Goal: Task Accomplishment & Management: Manage account settings

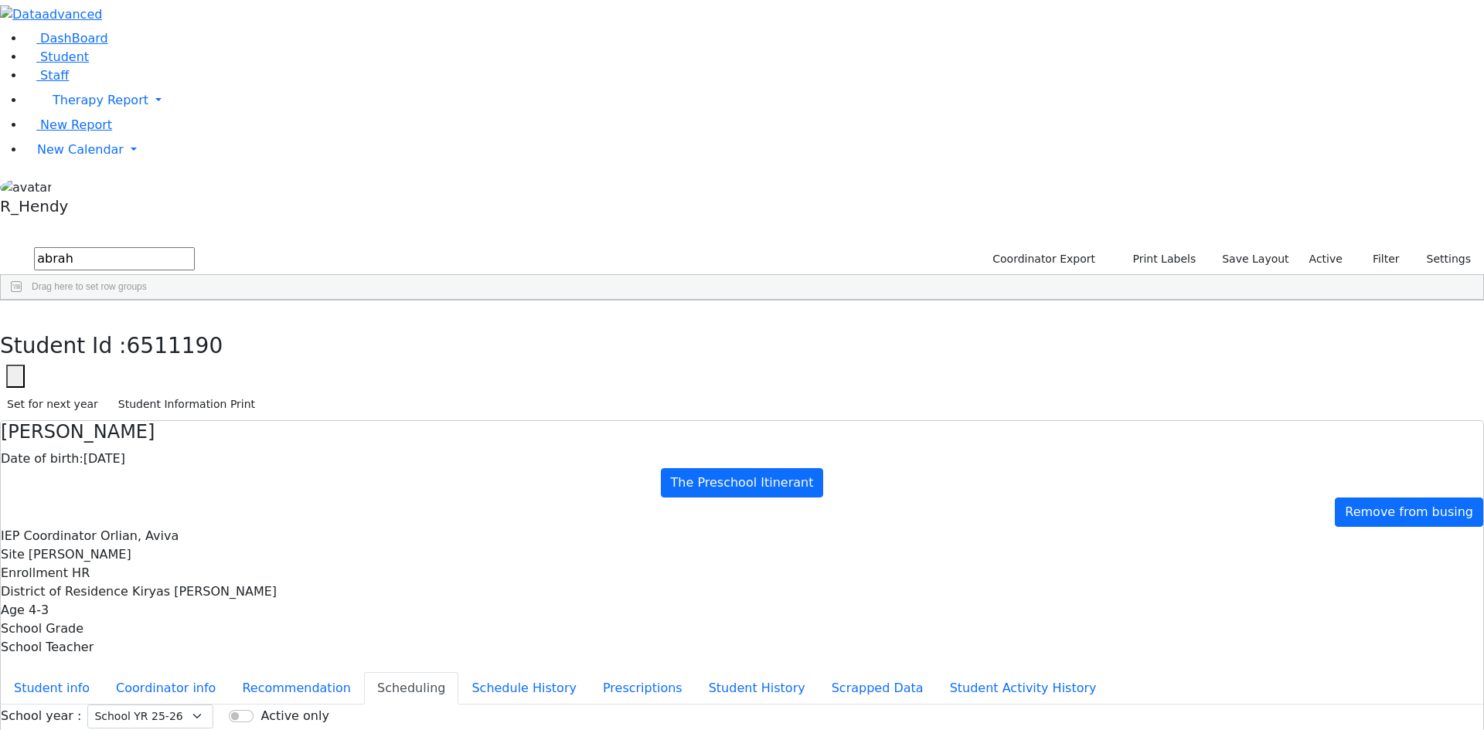
click at [195, 247] on input "abrah" at bounding box center [114, 258] width 161 height 23
type input "a"
type input "rosenber"
click at [291, 650] on div "[PERSON_NAME]" at bounding box center [242, 661] width 98 height 22
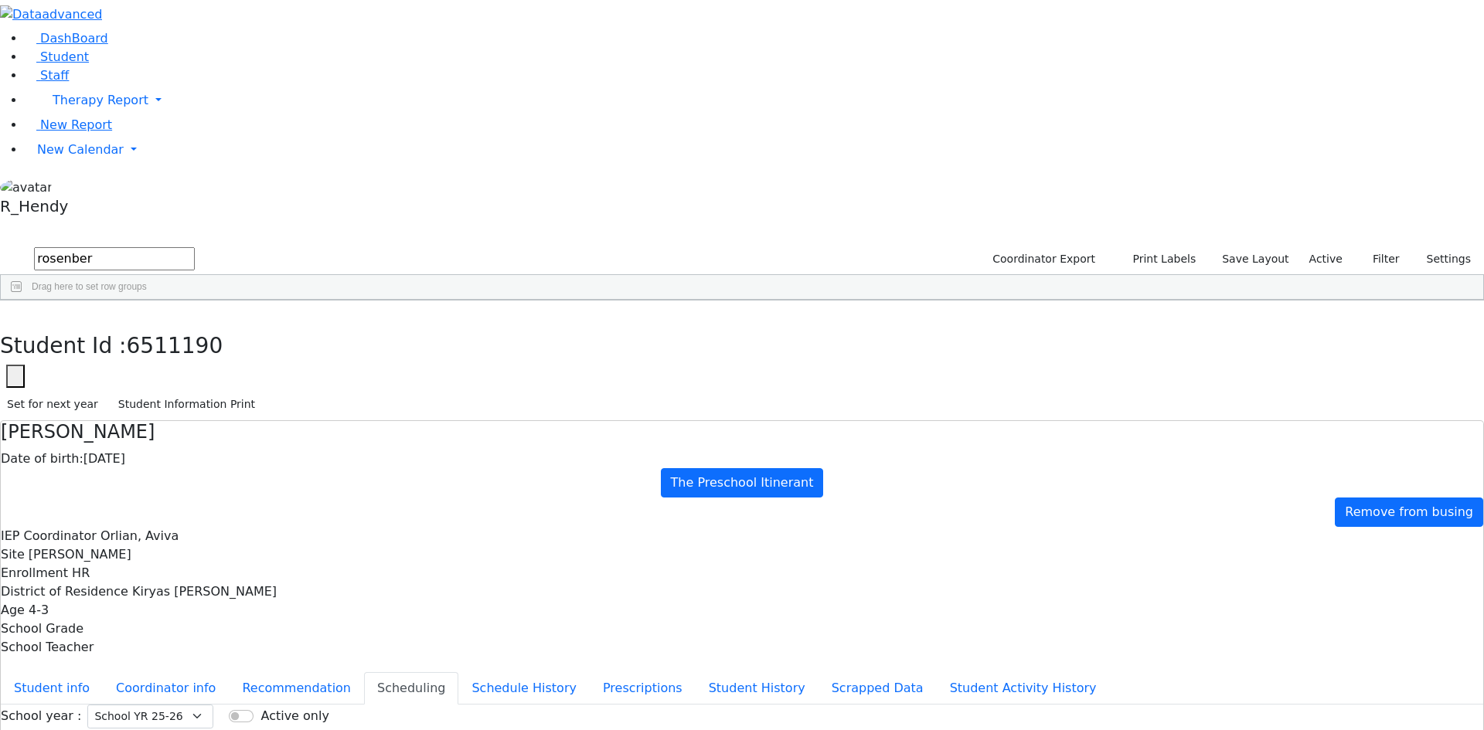
click at [291, 650] on div "[PERSON_NAME]" at bounding box center [242, 661] width 98 height 22
click at [590, 673] on button "Prescriptions" at bounding box center [643, 689] width 106 height 32
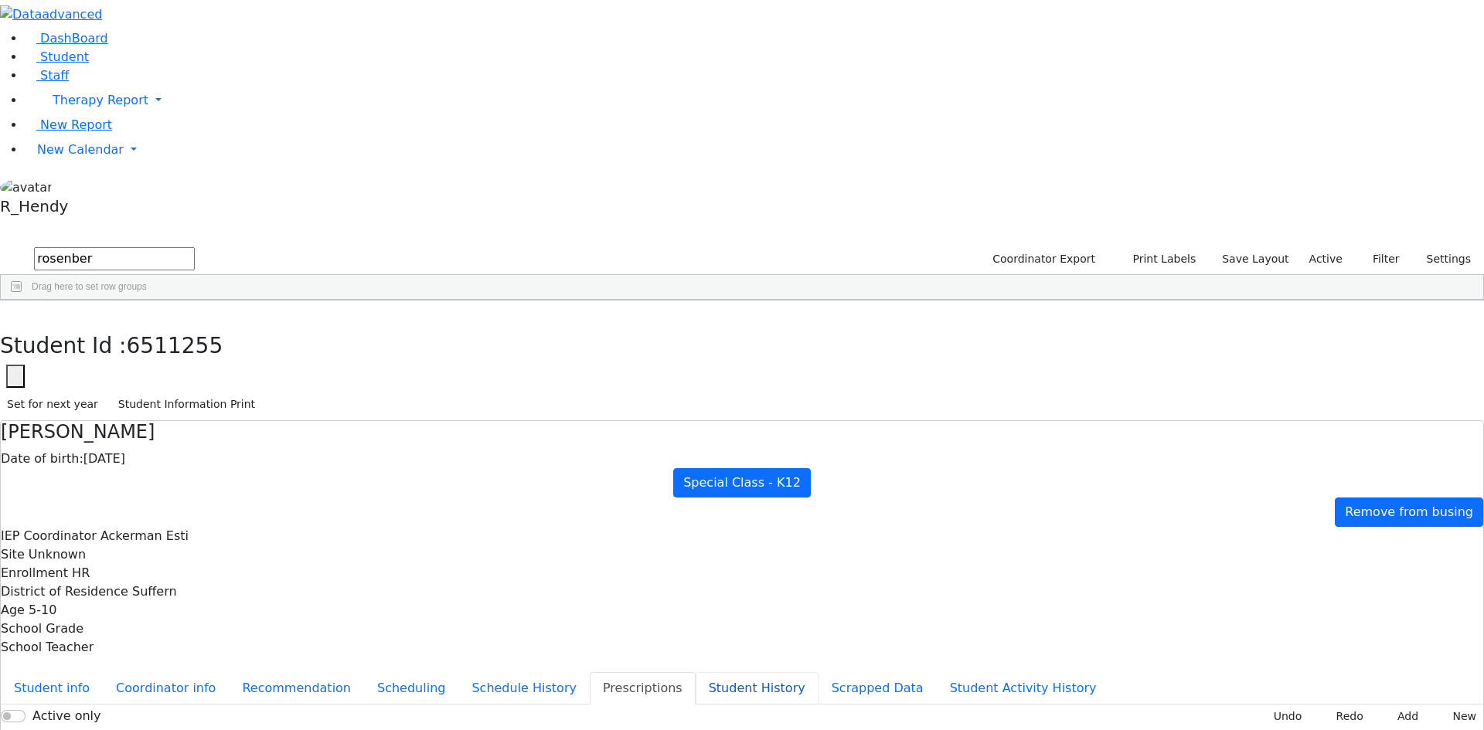
click at [696, 673] on button "Student History" at bounding box center [757, 689] width 123 height 32
click at [819, 673] on button "Scrapped Data" at bounding box center [878, 689] width 118 height 32
click at [937, 673] on button "Student Activity History" at bounding box center [1023, 689] width 173 height 32
click at [103, 673] on button "Student info" at bounding box center [52, 689] width 102 height 32
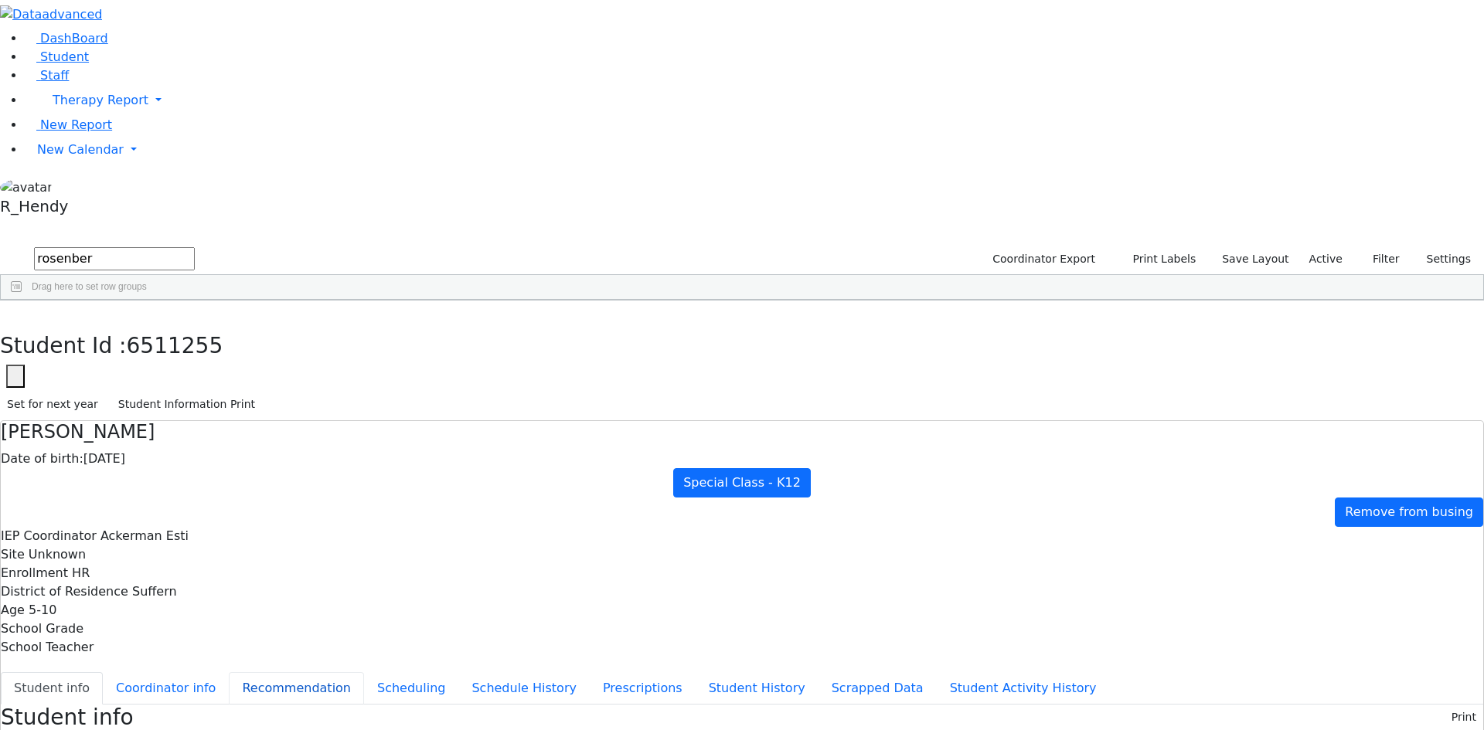
click at [346, 673] on button "Recommendation" at bounding box center [296, 689] width 135 height 32
checkbox input "true"
click at [364, 673] on button "Scheduling" at bounding box center [411, 689] width 94 height 32
click at [696, 673] on button "Student History" at bounding box center [757, 689] width 123 height 32
click at [590, 673] on button "Prescriptions" at bounding box center [643, 689] width 106 height 32
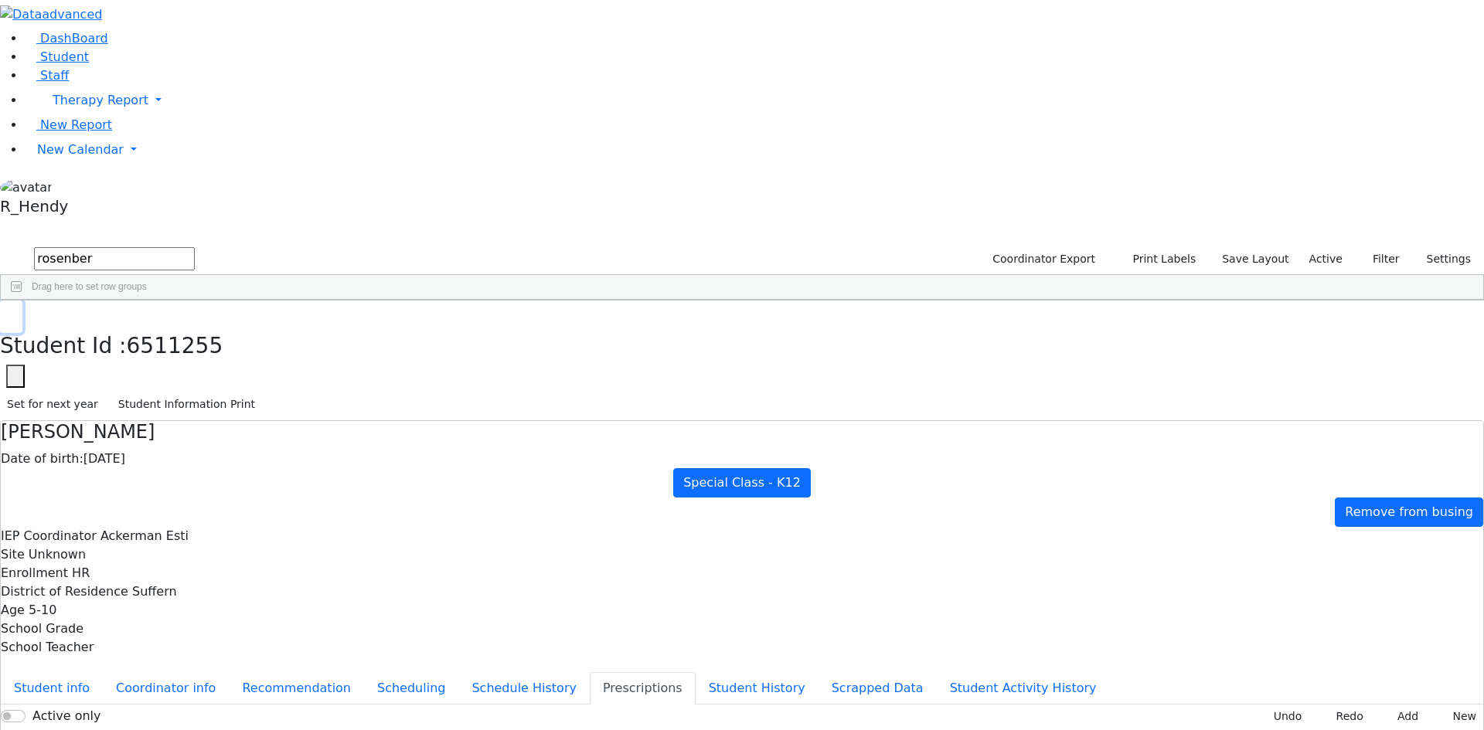
click at [15, 312] on icon "button" at bounding box center [11, 316] width 9 height 9
drag, startPoint x: 281, startPoint y: 59, endPoint x: 0, endPoint y: 50, distance: 280.7
click at [0, 50] on div "DashBoard Student Staff Therapy Report Student Old Calendar Report" at bounding box center [742, 445] width 1484 height 891
click at [197, 325] on div "[DEMOGRAPHIC_DATA]" at bounding box center [148, 336] width 97 height 22
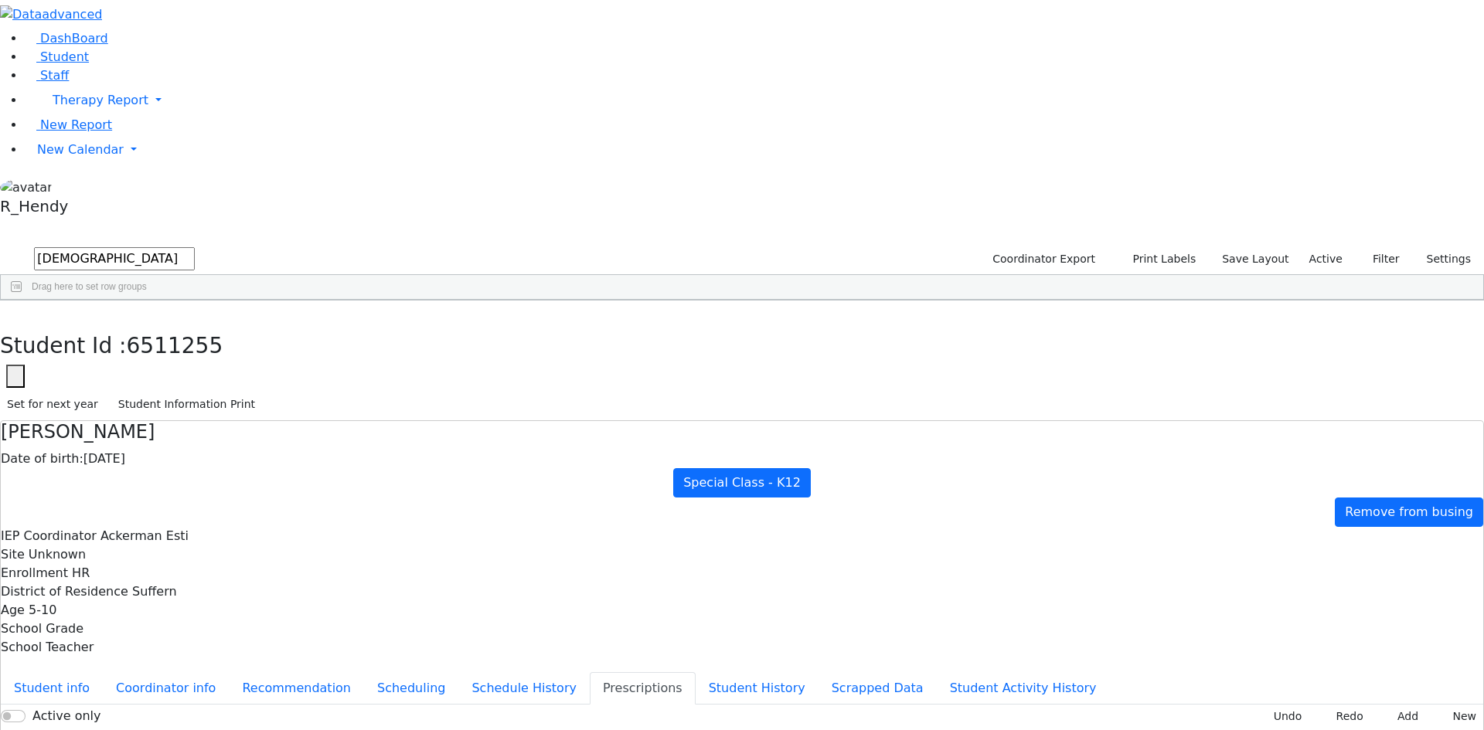
click at [197, 325] on div "[DEMOGRAPHIC_DATA]" at bounding box center [148, 336] width 97 height 22
click at [364, 673] on button "Scheduling" at bounding box center [411, 689] width 94 height 32
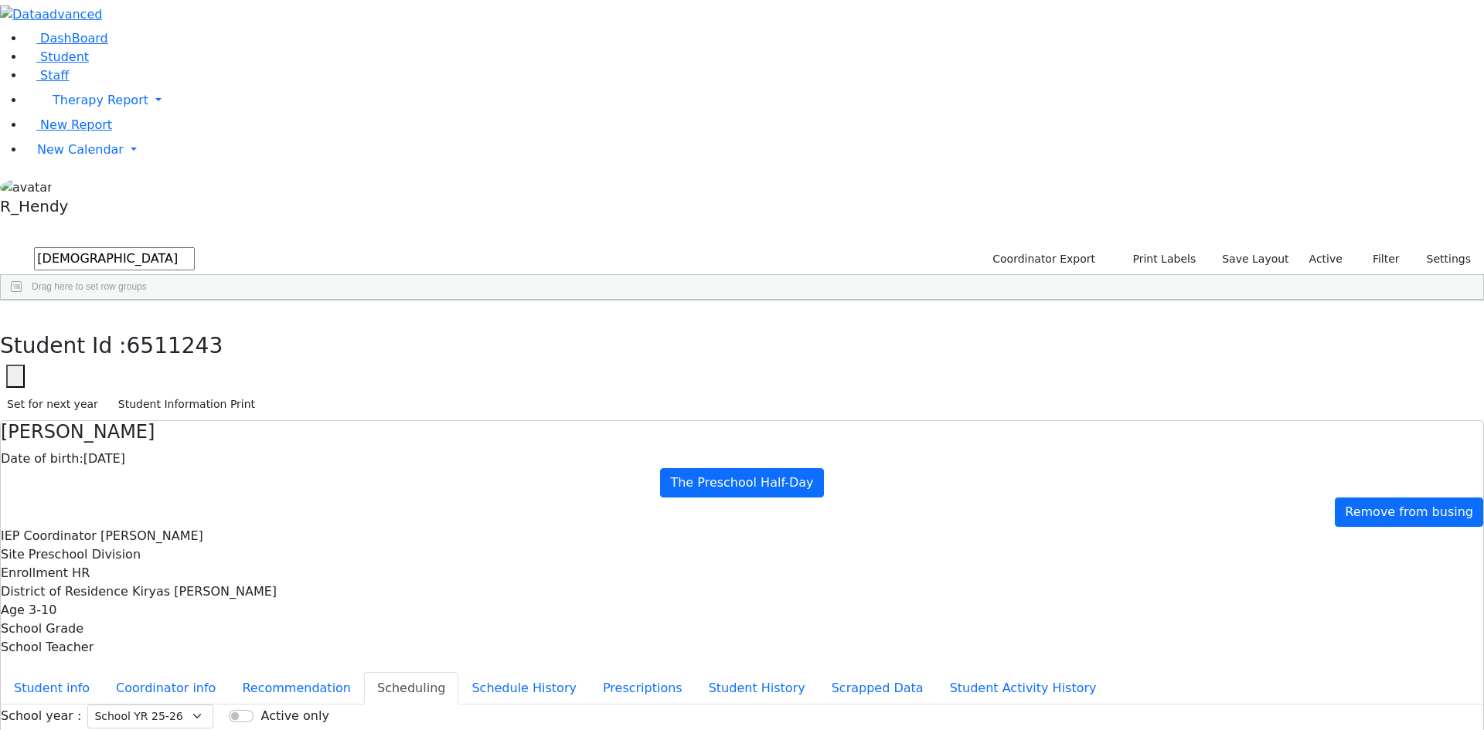
click at [15, 312] on icon "button" at bounding box center [11, 316] width 9 height 9
drag, startPoint x: 266, startPoint y: 62, endPoint x: 74, endPoint y: 54, distance: 191.9
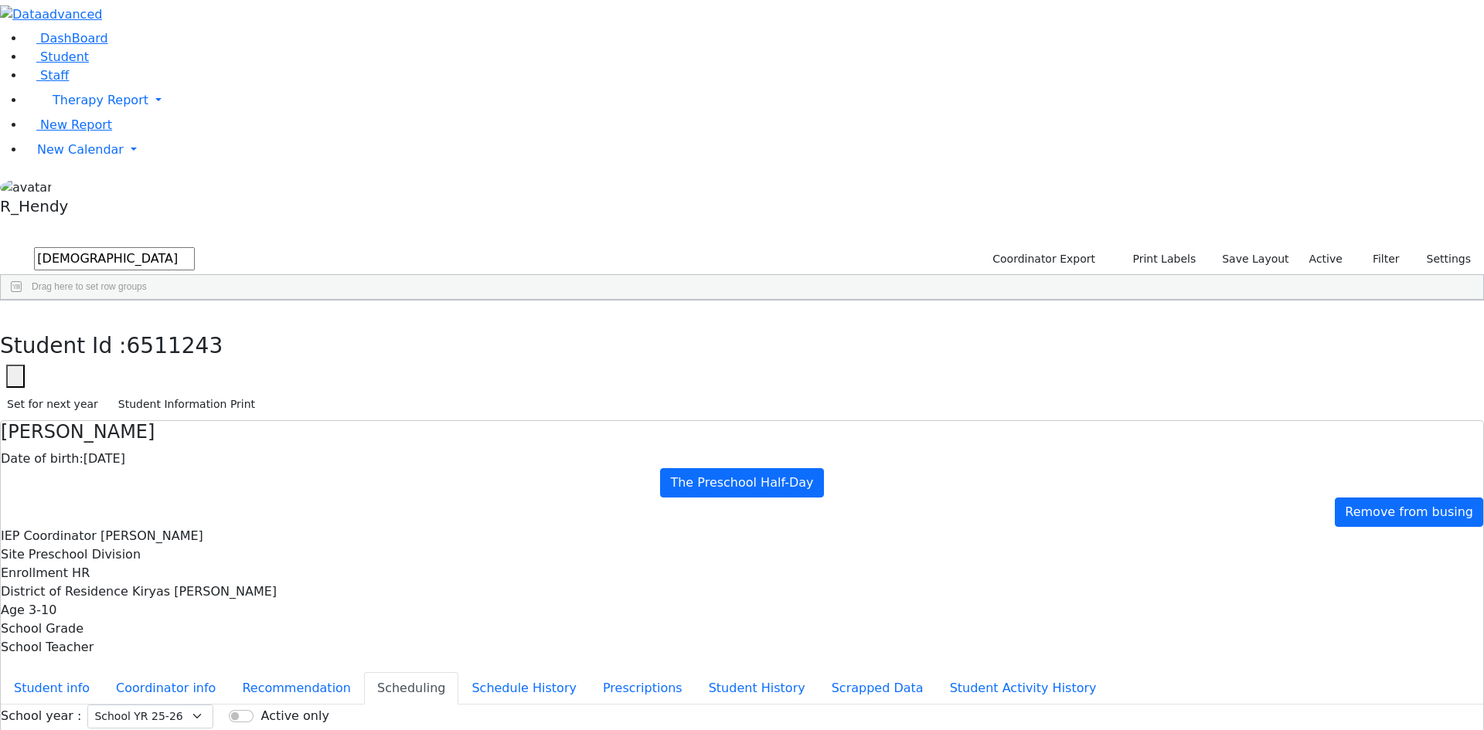
click at [75, 54] on div "DashBoard Student Staff Therapy Report Student Old Calendar Report" at bounding box center [742, 445] width 1484 height 891
click at [193, 369] on div "[PERSON_NAME]" at bounding box center [144, 380] width 98 height 22
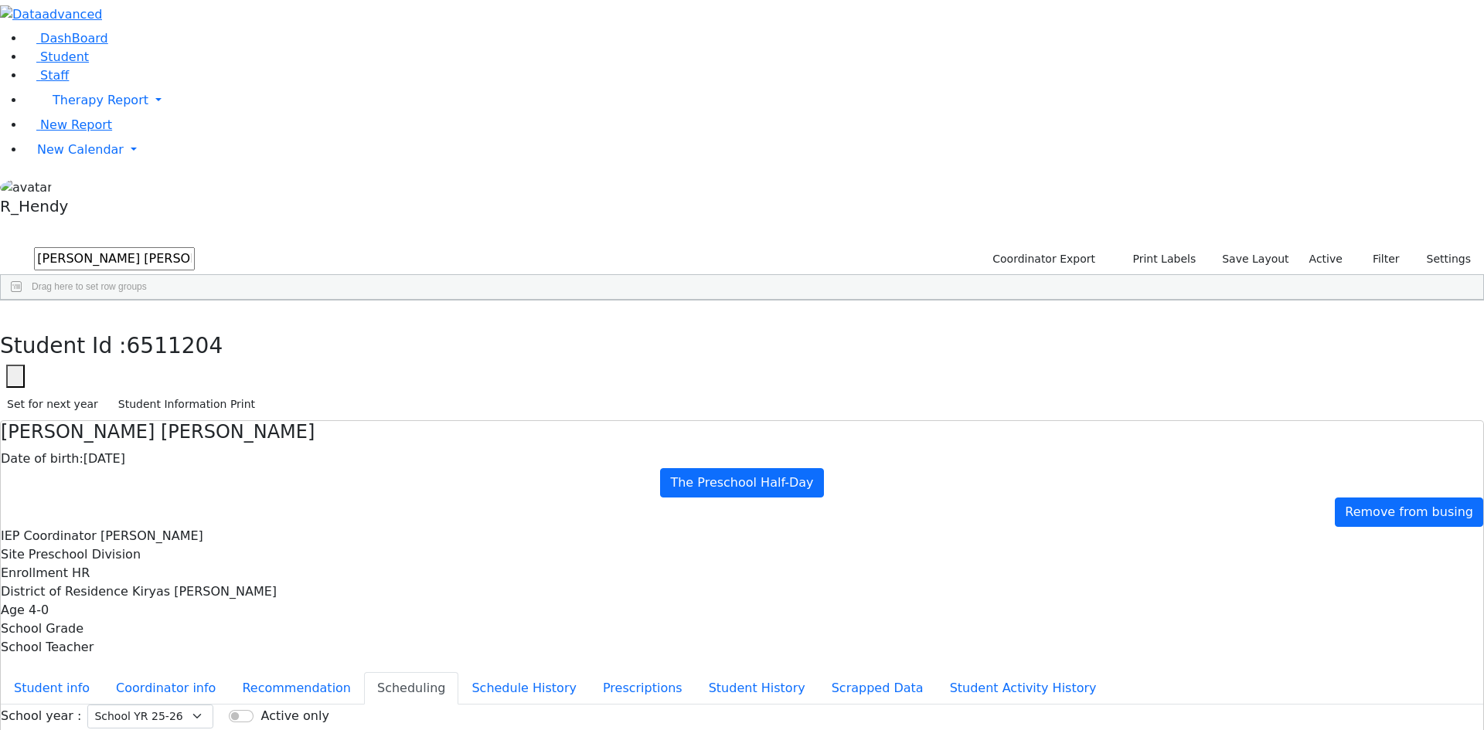
click at [22, 301] on button "button" at bounding box center [11, 317] width 22 height 32
click at [195, 247] on input "[PERSON_NAME] [PERSON_NAME]" at bounding box center [114, 258] width 161 height 23
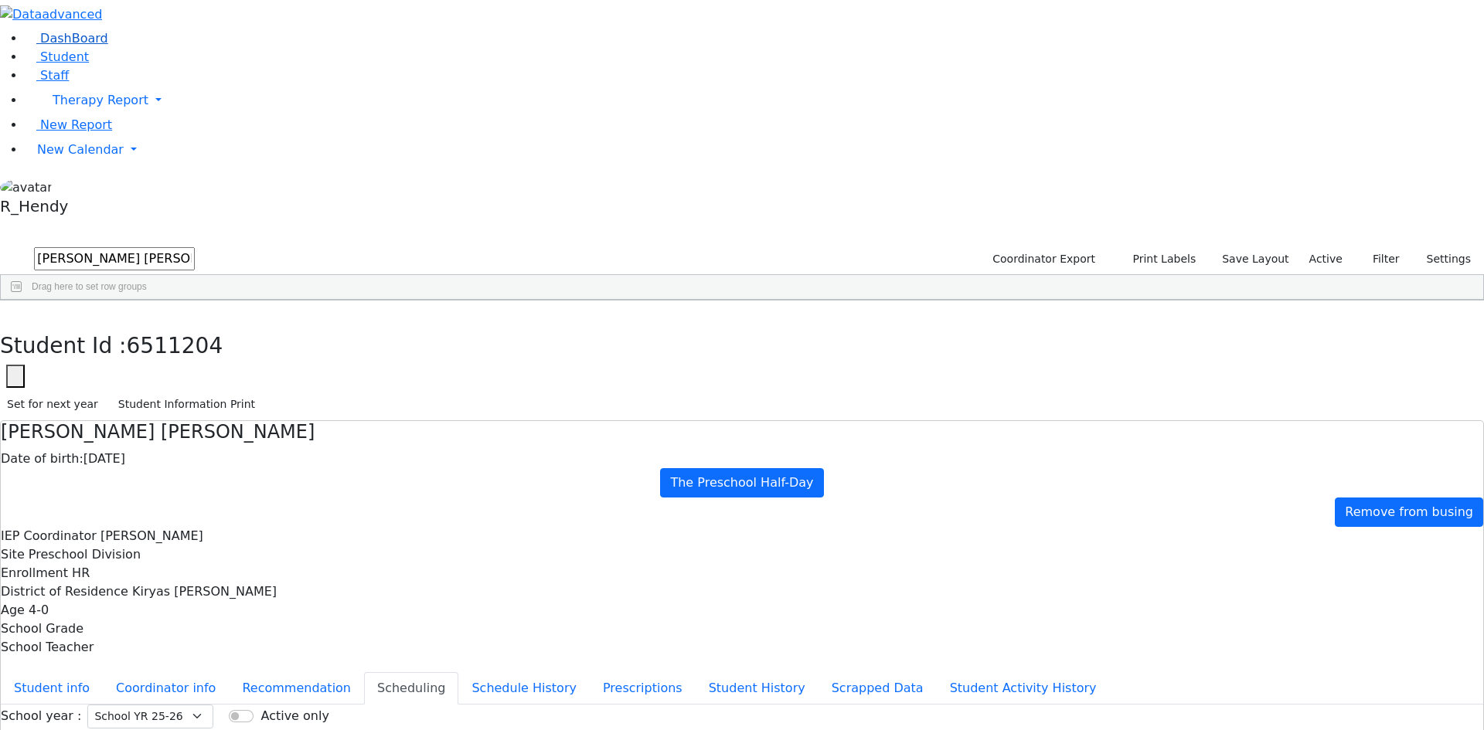
drag, startPoint x: 304, startPoint y: 75, endPoint x: 54, endPoint y: 70, distance: 249.7
click at [59, 71] on div "DashBoard Student Staff Therapy Report Student Old Calendar Report" at bounding box center [742, 445] width 1484 height 891
click at [291, 369] on div "[PERSON_NAME]" at bounding box center [242, 380] width 98 height 22
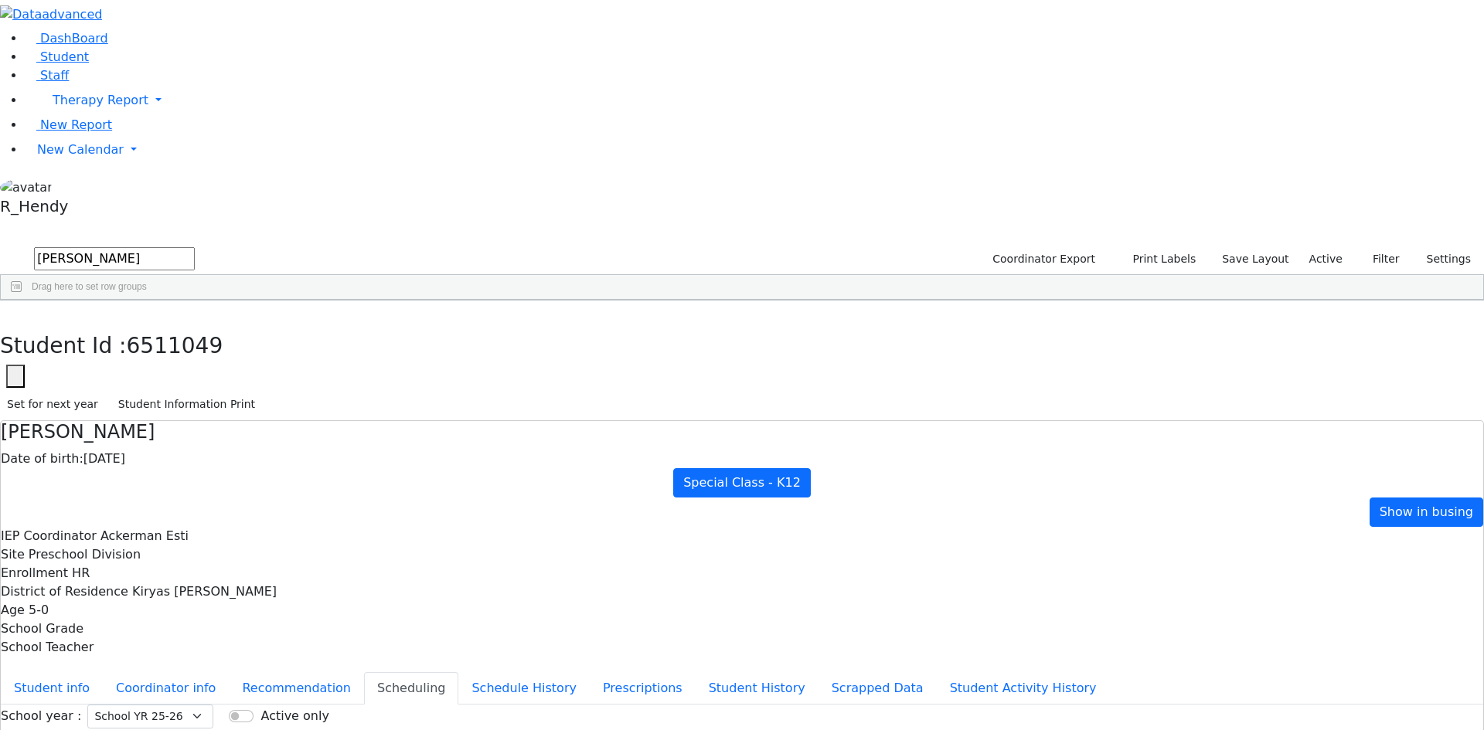
click at [305, 301] on div "Student Id : 6511049 Student Id 6511049 Cancel Save Set for next year Student I…" at bounding box center [742, 361] width 1484 height 121
click at [22, 301] on button "button" at bounding box center [11, 317] width 22 height 32
drag, startPoint x: 190, startPoint y: 63, endPoint x: 29, endPoint y: 63, distance: 160.8
click at [29, 63] on div "DashBoard Student Staff Therapy Report Student Old Calendar Report" at bounding box center [742, 445] width 1484 height 891
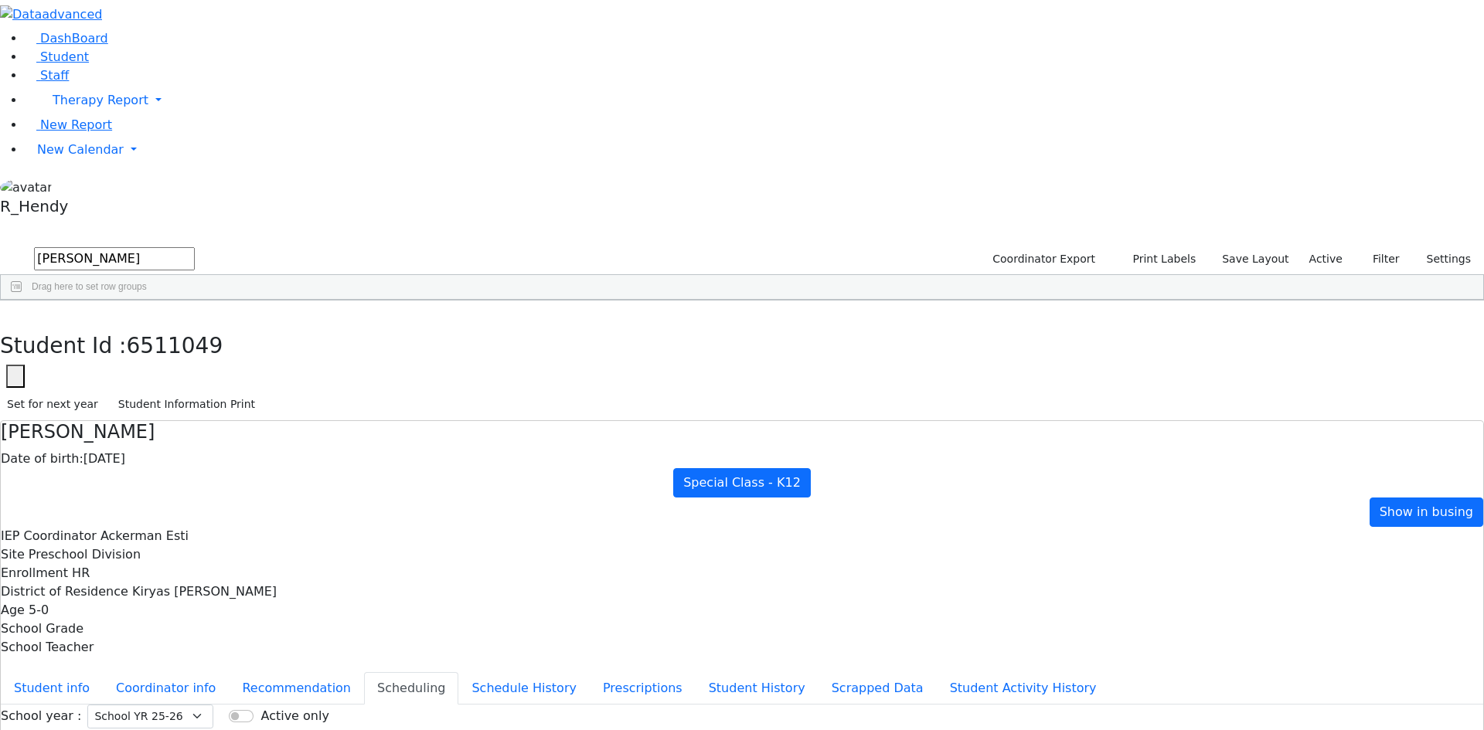
click at [193, 325] on div "[PERSON_NAME]" at bounding box center [144, 336] width 98 height 22
click at [22, 301] on button "button" at bounding box center [11, 317] width 22 height 32
drag, startPoint x: 255, startPoint y: 60, endPoint x: 49, endPoint y: 61, distance: 206.4
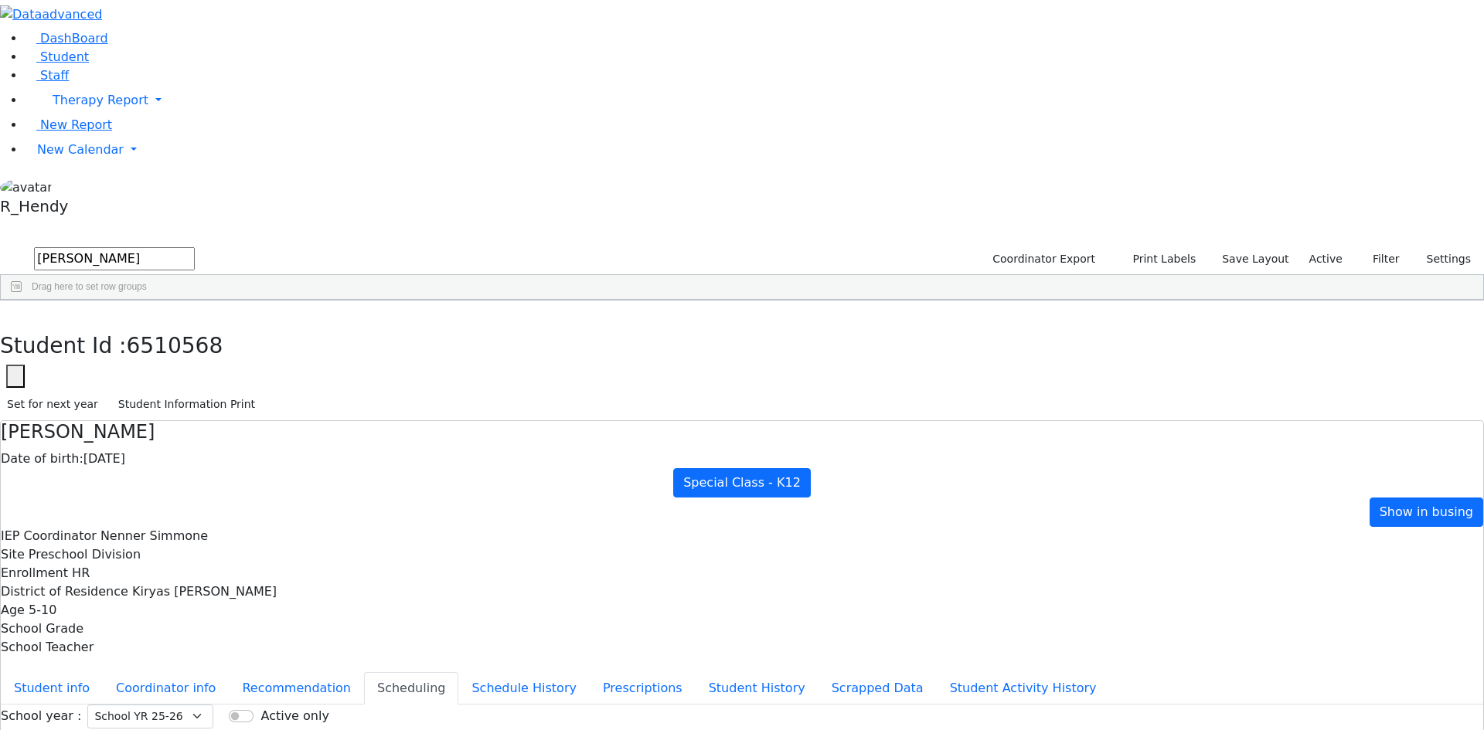
click at [49, 61] on div "DashBoard Student Staff Therapy Report Student Old Calendar Report" at bounding box center [742, 445] width 1484 height 891
click at [193, 520] on div "Perl" at bounding box center [144, 531] width 98 height 22
click at [15, 312] on icon "button" at bounding box center [11, 316] width 9 height 9
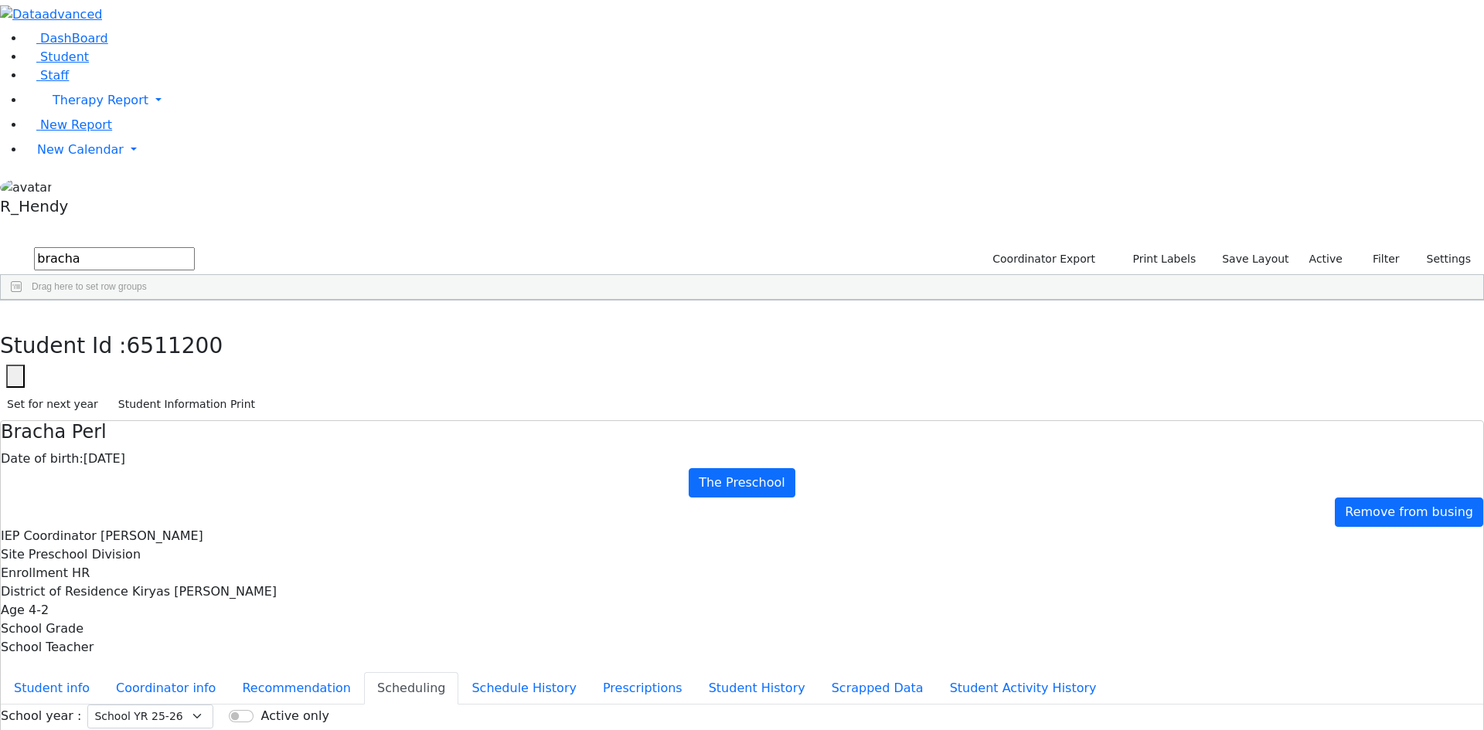
drag, startPoint x: 259, startPoint y: 65, endPoint x: 0, endPoint y: 26, distance: 261.9
click at [0, 26] on div "DashBoard Student Staff Therapy Report Student Old Calendar Report" at bounding box center [742, 445] width 1484 height 891
click at [193, 607] on div "[PERSON_NAME]" at bounding box center [144, 618] width 98 height 22
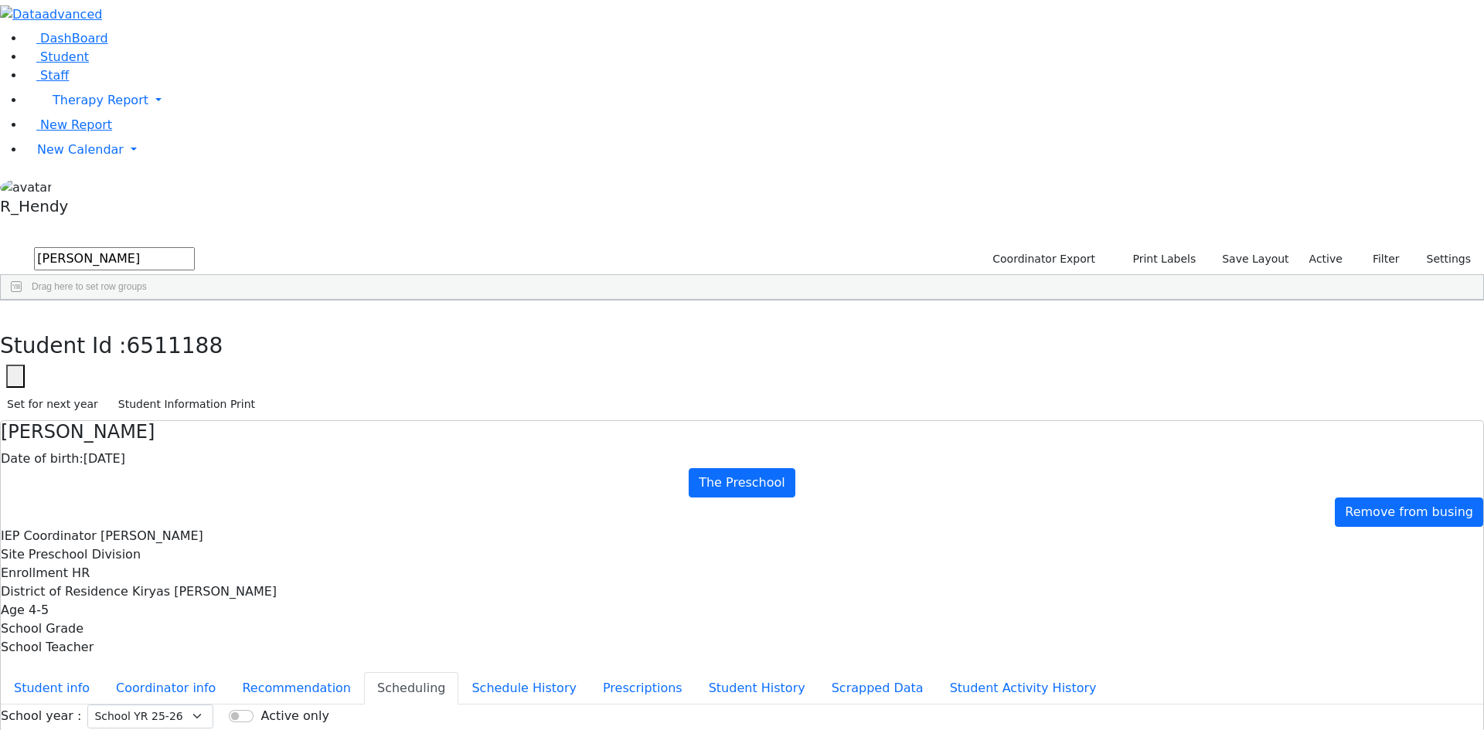
click at [314, 301] on div "Student Id : 6511188 Student Id 6511188 Cancel Save Set for next year Student I…" at bounding box center [742, 361] width 1484 height 121
click at [15, 312] on icon "button" at bounding box center [11, 316] width 9 height 9
drag, startPoint x: 293, startPoint y: 66, endPoint x: 105, endPoint y: 55, distance: 188.2
click at [107, 56] on div "DashBoard Student Staff Therapy Report Student Old Calendar Report" at bounding box center [742, 445] width 1484 height 891
type input "a"
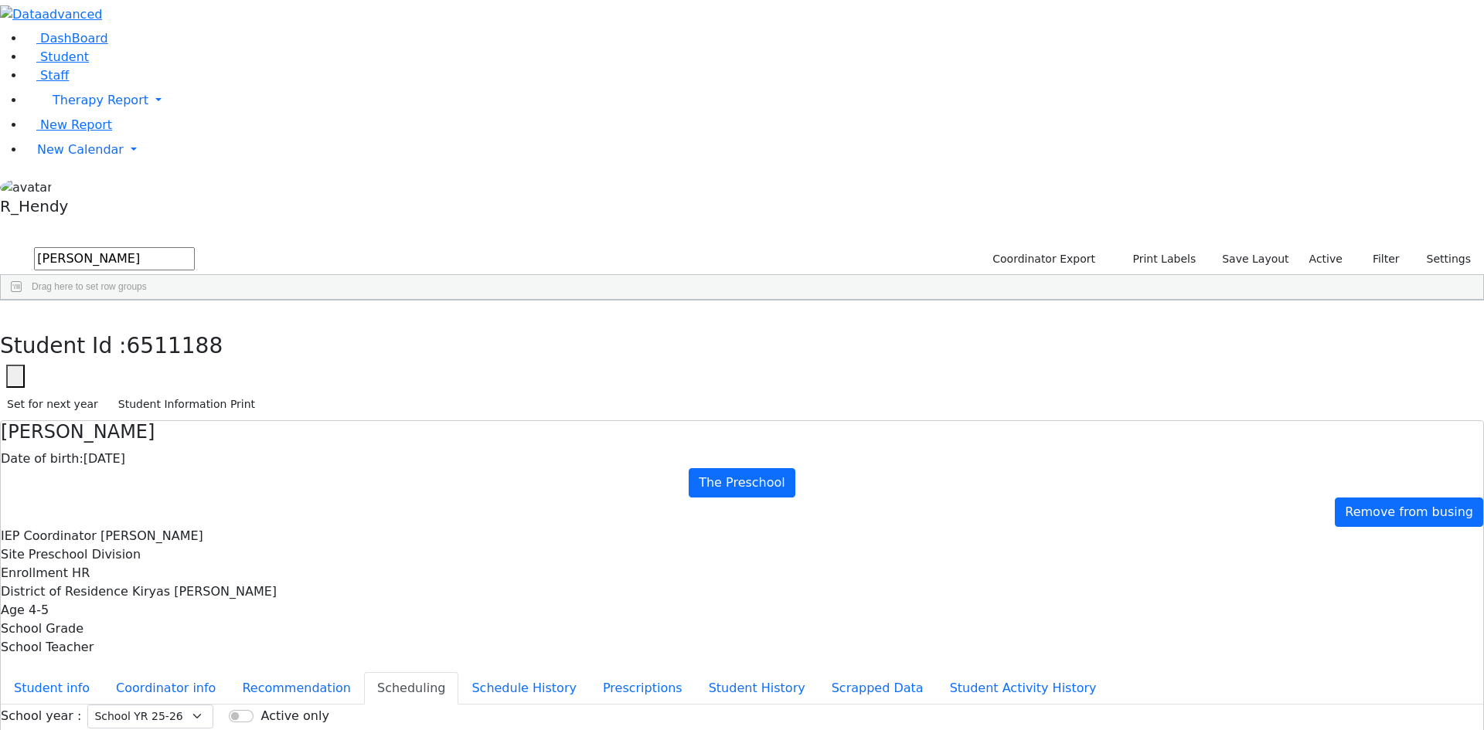
scroll to position [98, 0]
type input "[PERSON_NAME]"
click at [291, 552] on div "[PERSON_NAME]" at bounding box center [242, 563] width 98 height 22
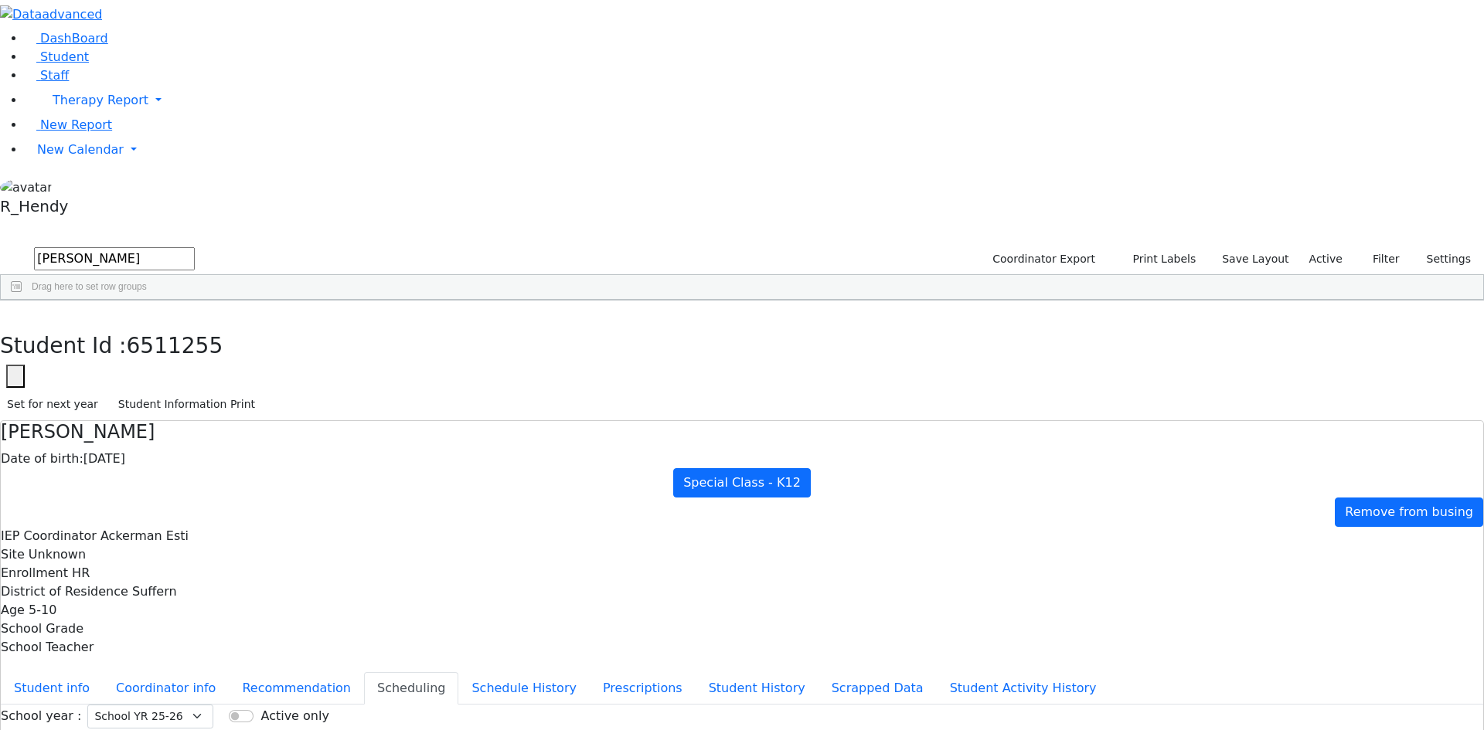
click at [22, 301] on button "button" at bounding box center [11, 317] width 22 height 32
